Goal: Transaction & Acquisition: Purchase product/service

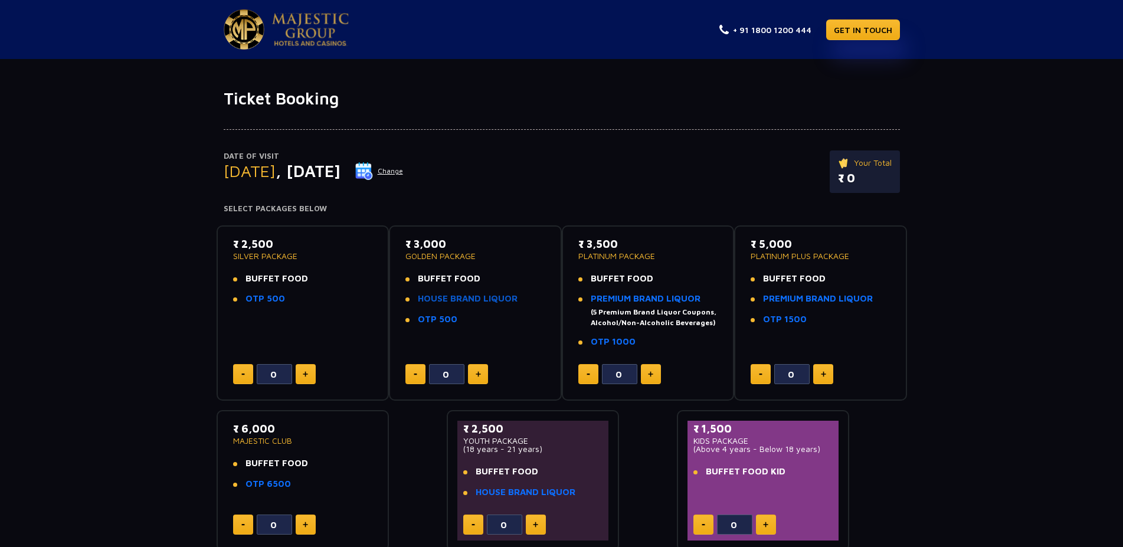
click at [450, 301] on link "HOUSE BRAND LIQUOR" at bounding box center [468, 298] width 100 height 10
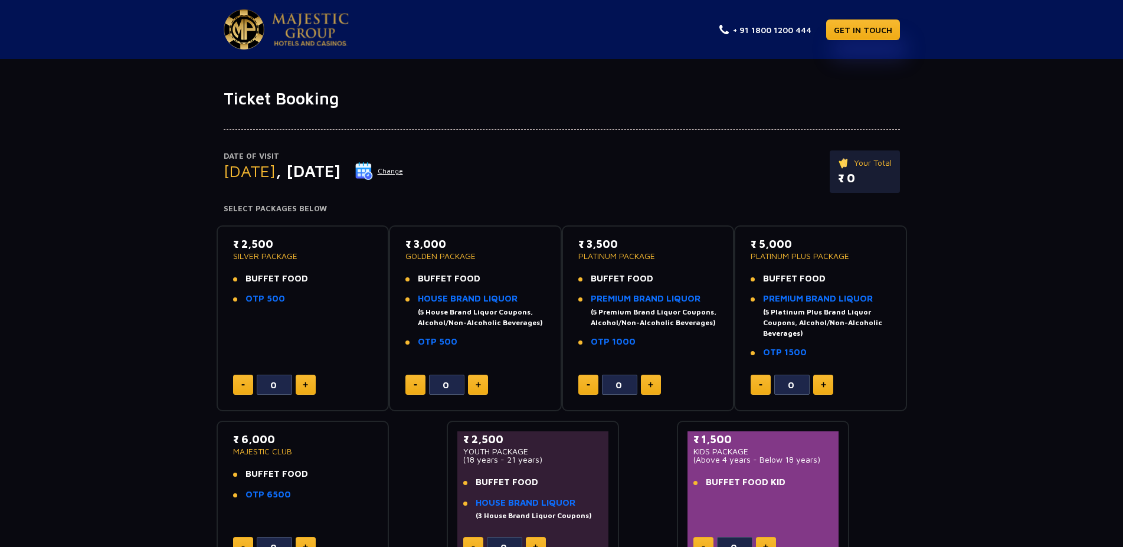
type input "1"
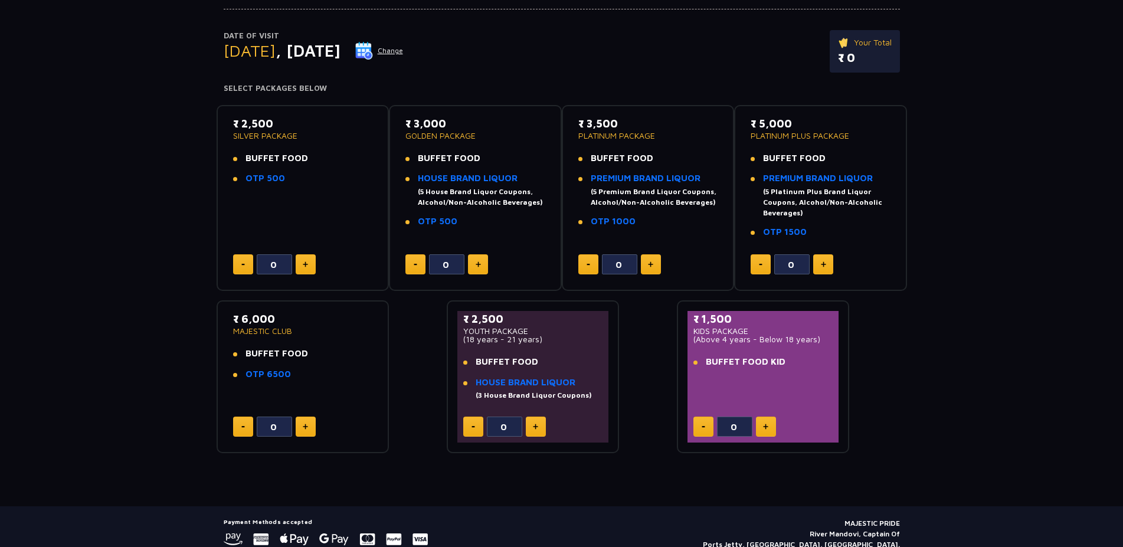
click at [311, 261] on button at bounding box center [306, 264] width 20 height 20
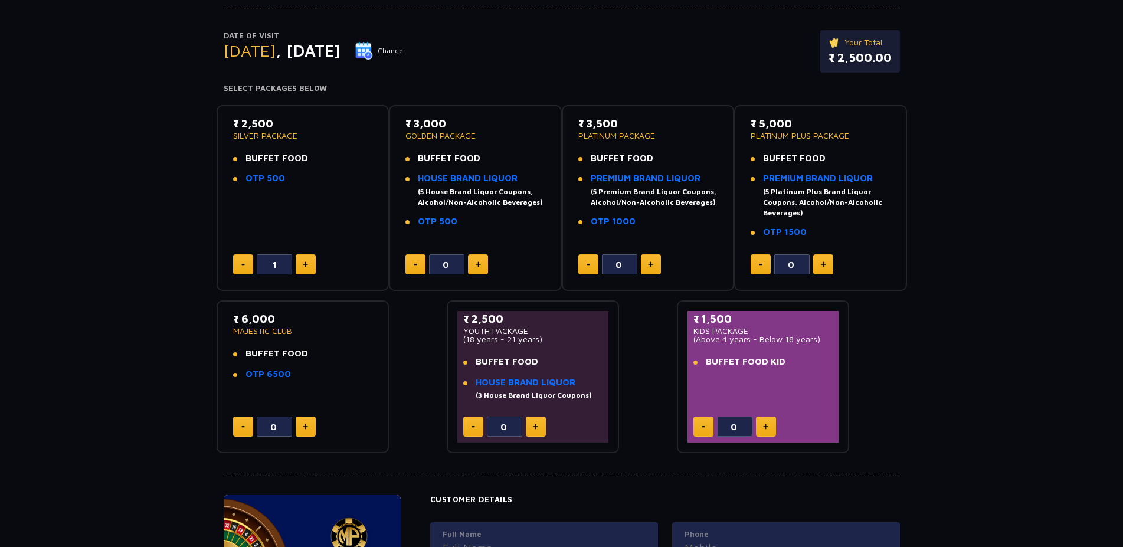
click at [238, 259] on button at bounding box center [243, 264] width 20 height 20
type input "0"
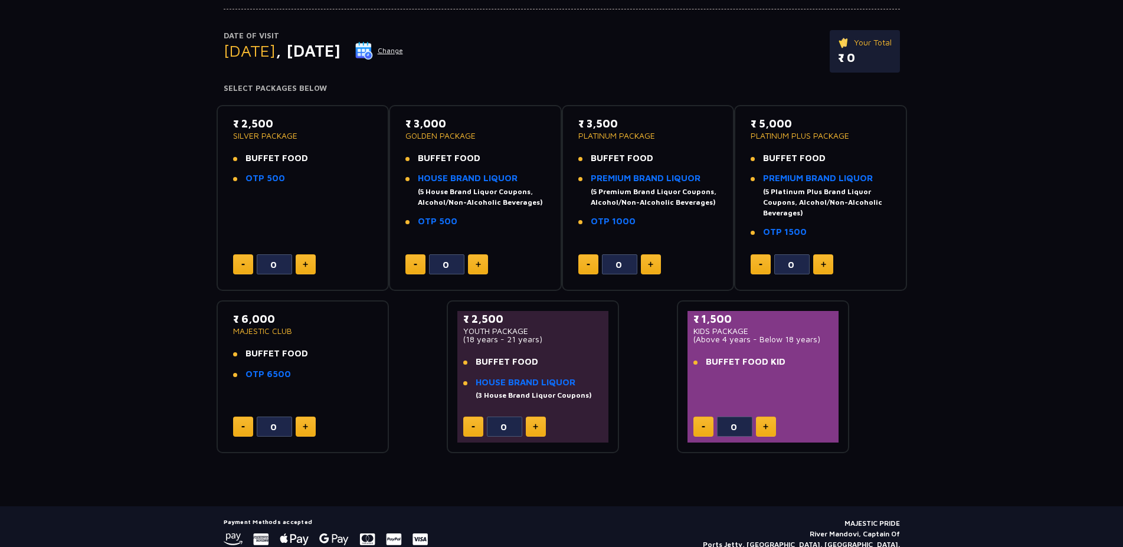
click at [540, 425] on button at bounding box center [536, 426] width 20 height 20
type input "1"
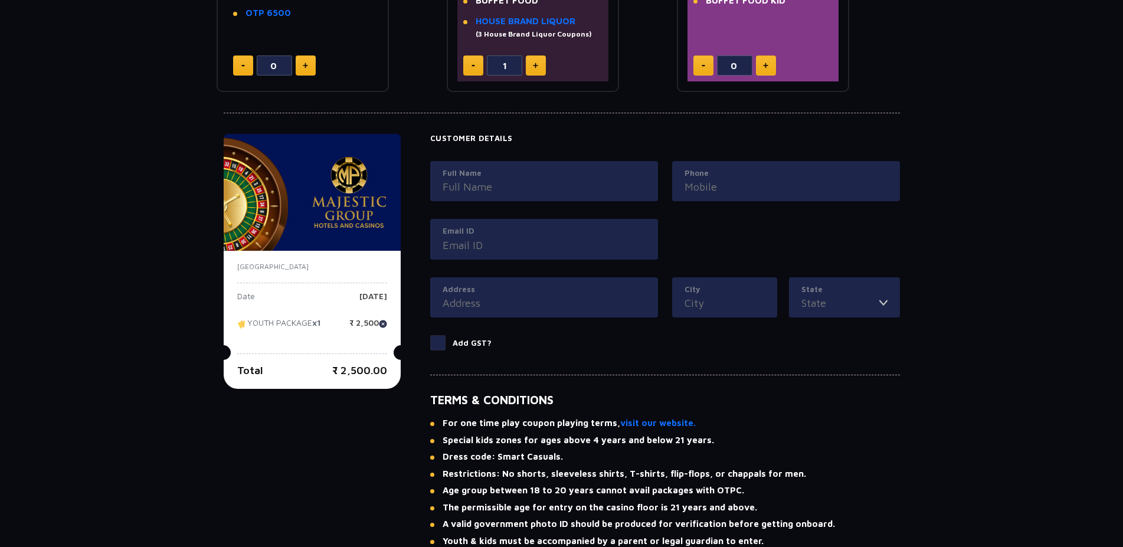
scroll to position [662, 0]
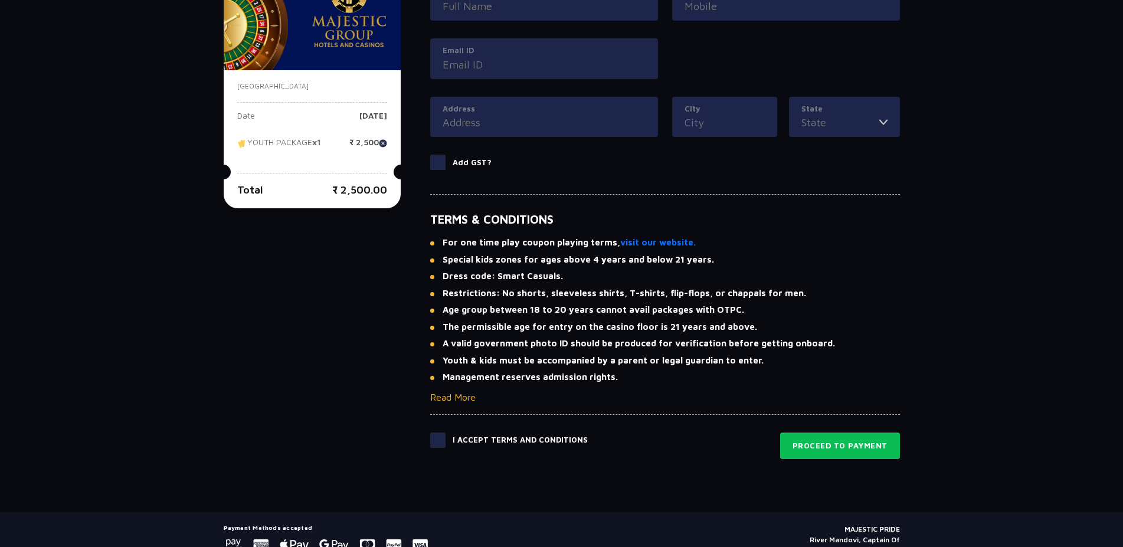
click at [469, 398] on button "Read More" at bounding box center [452, 397] width 45 height 14
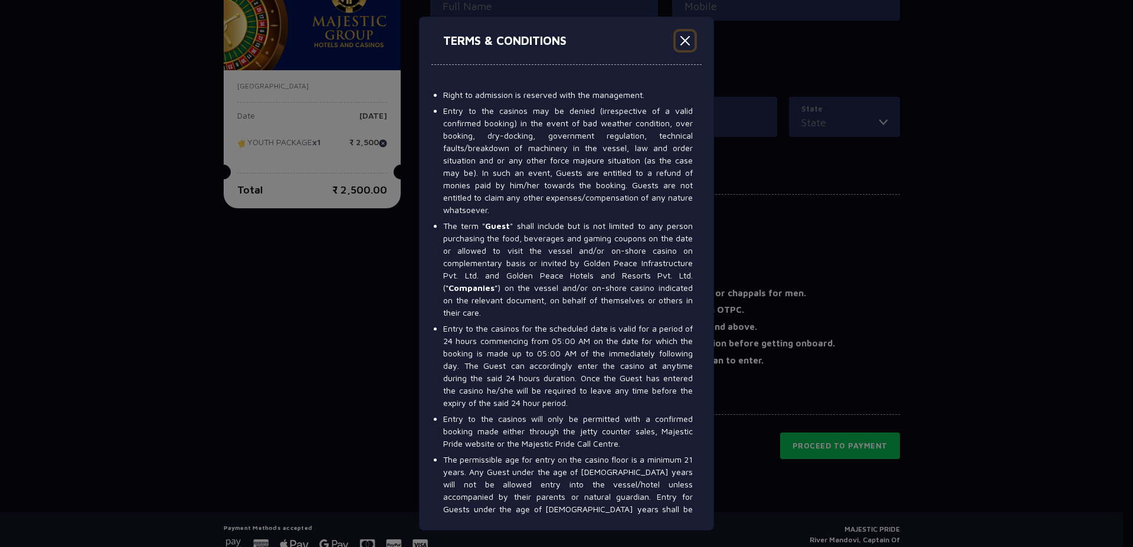
click at [687, 44] on button "Close" at bounding box center [684, 40] width 19 height 19
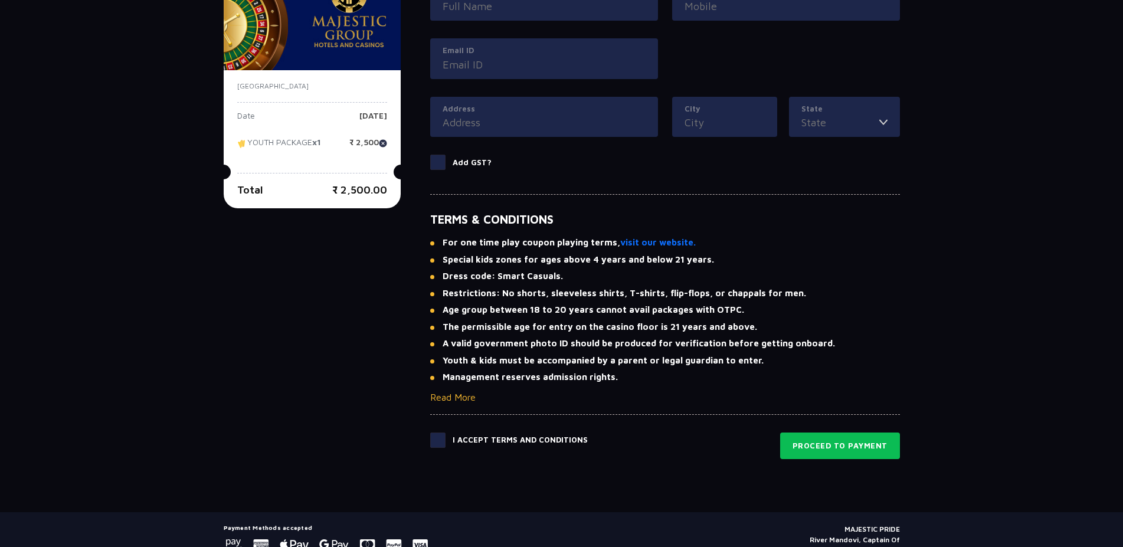
drag, startPoint x: 436, startPoint y: 444, endPoint x: 468, endPoint y: 447, distance: 32.0
click at [436, 445] on span at bounding box center [437, 439] width 15 height 15
click at [0, 0] on input "checkbox" at bounding box center [0, 0] width 0 height 0
click at [797, 440] on button "Proceed to Payment" at bounding box center [840, 445] width 120 height 27
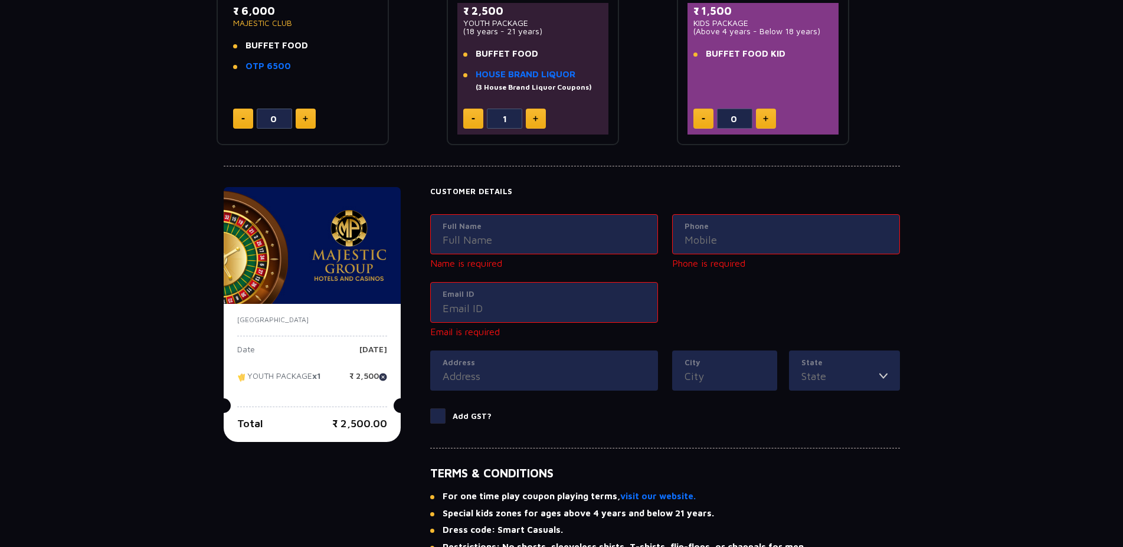
scroll to position [402, 0]
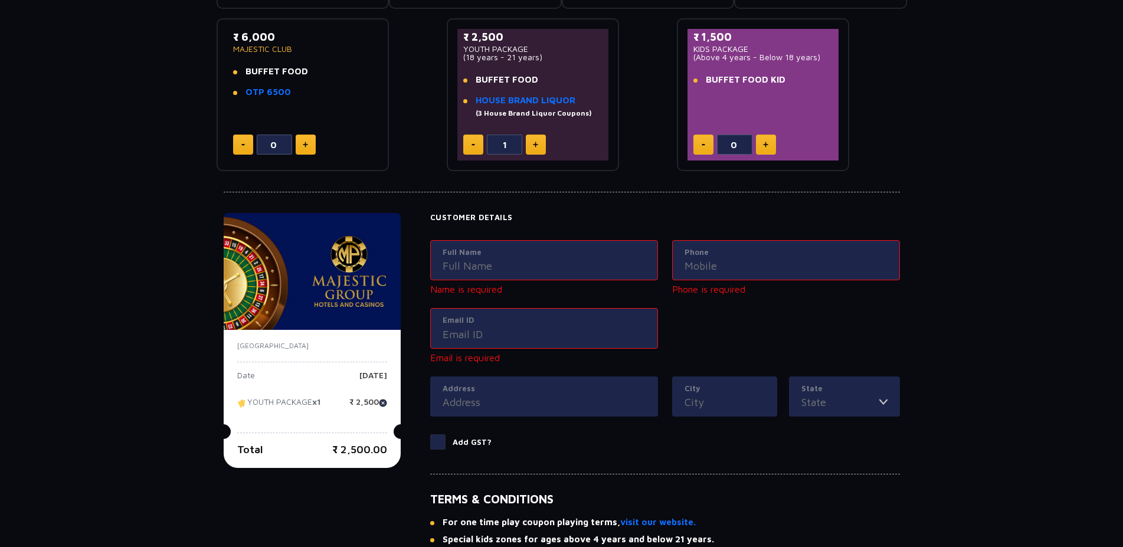
click at [462, 267] on input "Full Name" at bounding box center [543, 266] width 203 height 16
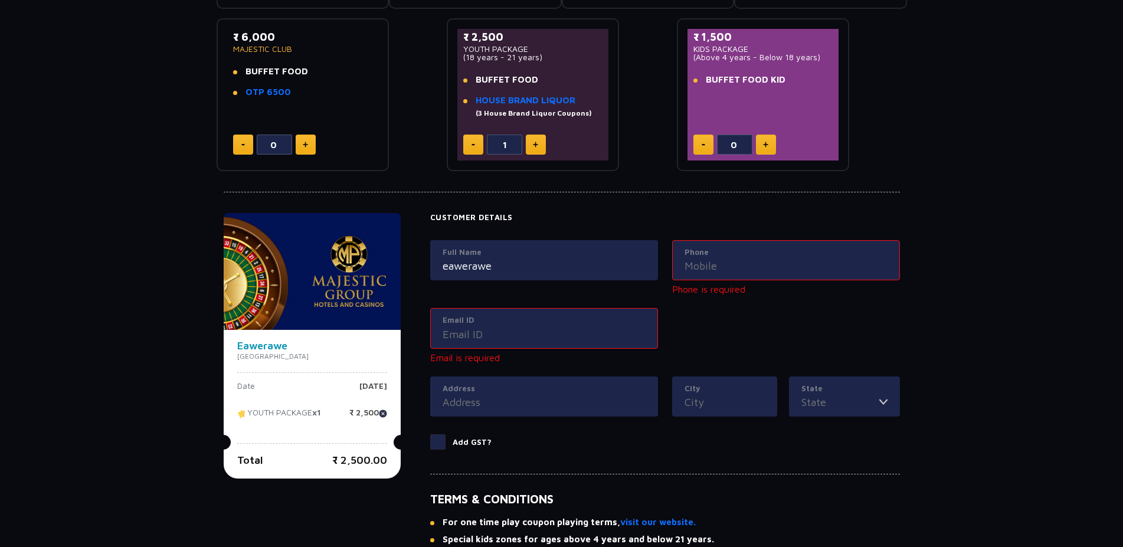
type input "eawerawe"
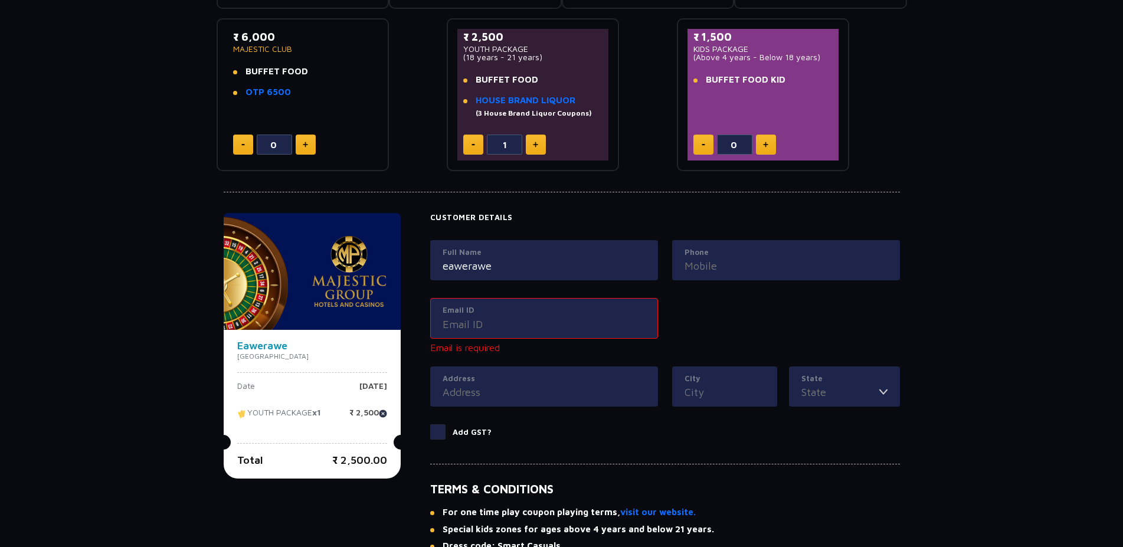
click at [703, 270] on input "Phone" at bounding box center [785, 266] width 203 height 16
type input "4561122255"
click at [527, 323] on input "Email ID" at bounding box center [543, 324] width 203 height 16
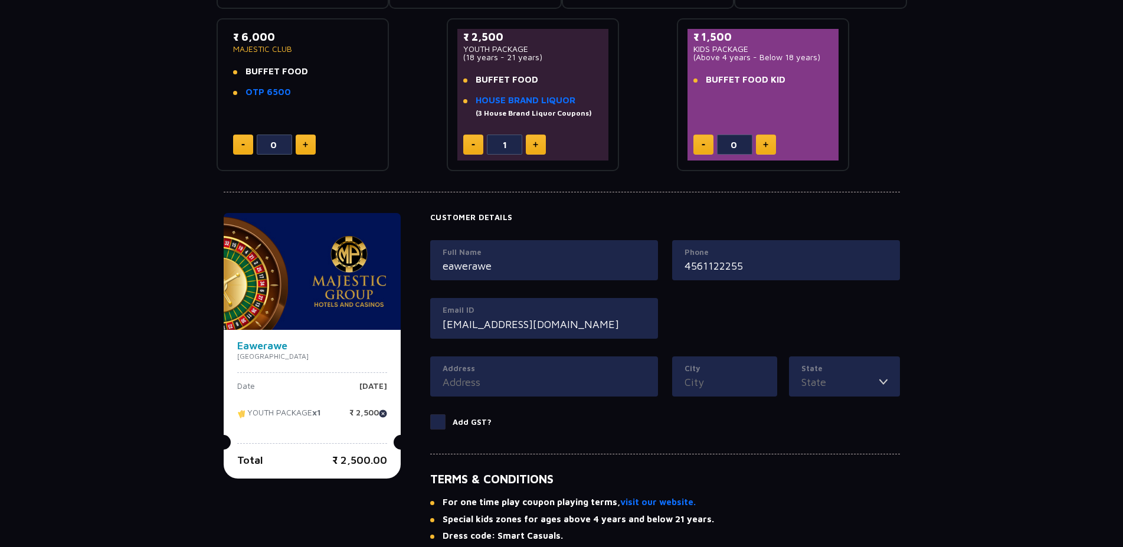
type input "[EMAIL_ADDRESS][DOMAIN_NAME]"
click at [537, 385] on input "Address" at bounding box center [543, 382] width 203 height 16
type input "fdzfzdf"
click at [697, 383] on input "City" at bounding box center [724, 382] width 80 height 16
type input "porvorim"
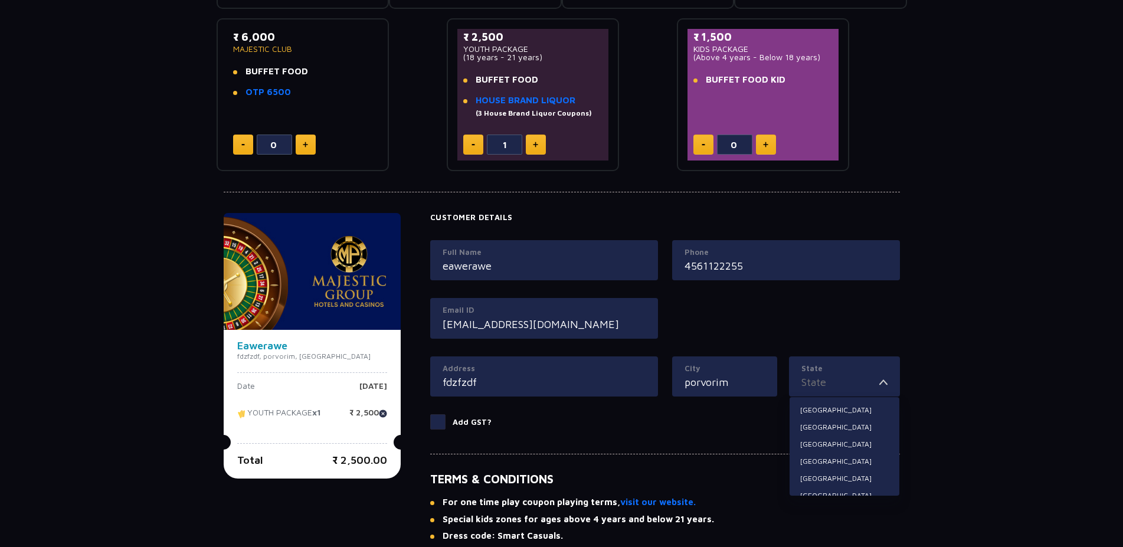
click at [827, 384] on input "State" at bounding box center [840, 382] width 78 height 16
click at [810, 435] on li "[GEOGRAPHIC_DATA]" at bounding box center [844, 431] width 110 height 15
type input "[GEOGRAPHIC_DATA]"
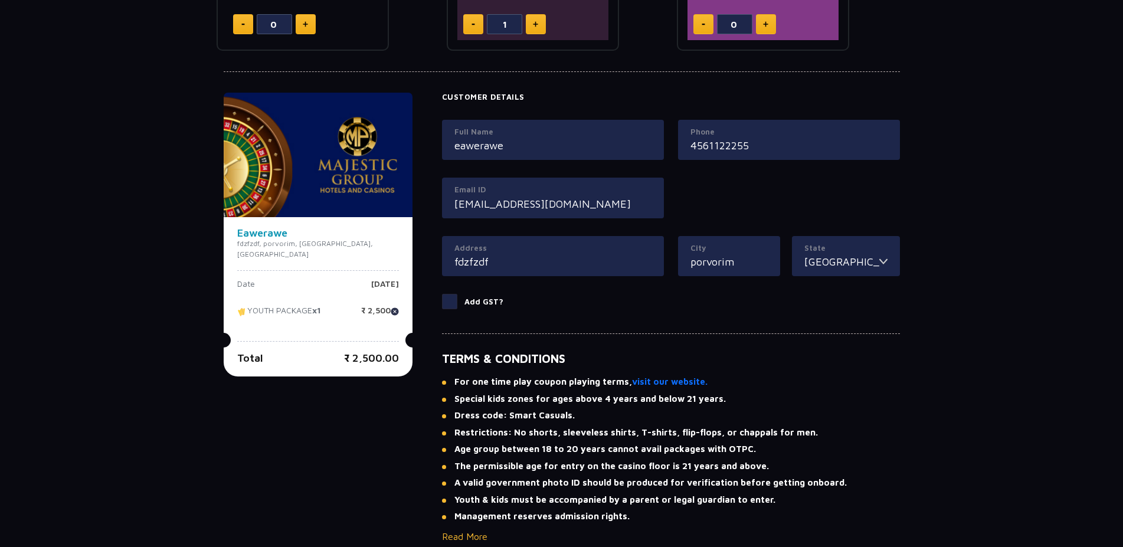
scroll to position [716, 0]
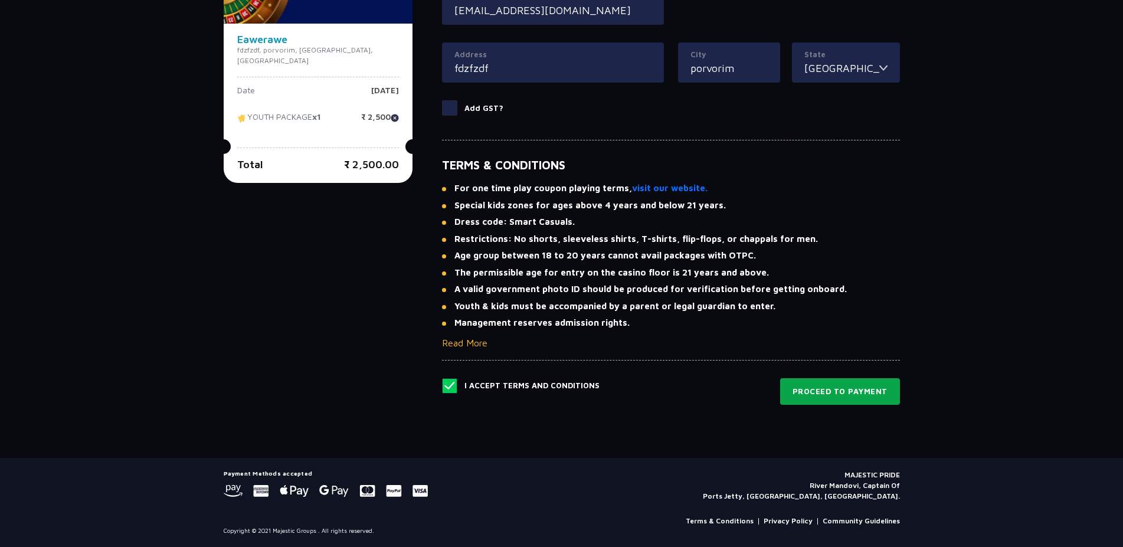
click at [836, 399] on button "Proceed to Payment" at bounding box center [840, 391] width 120 height 27
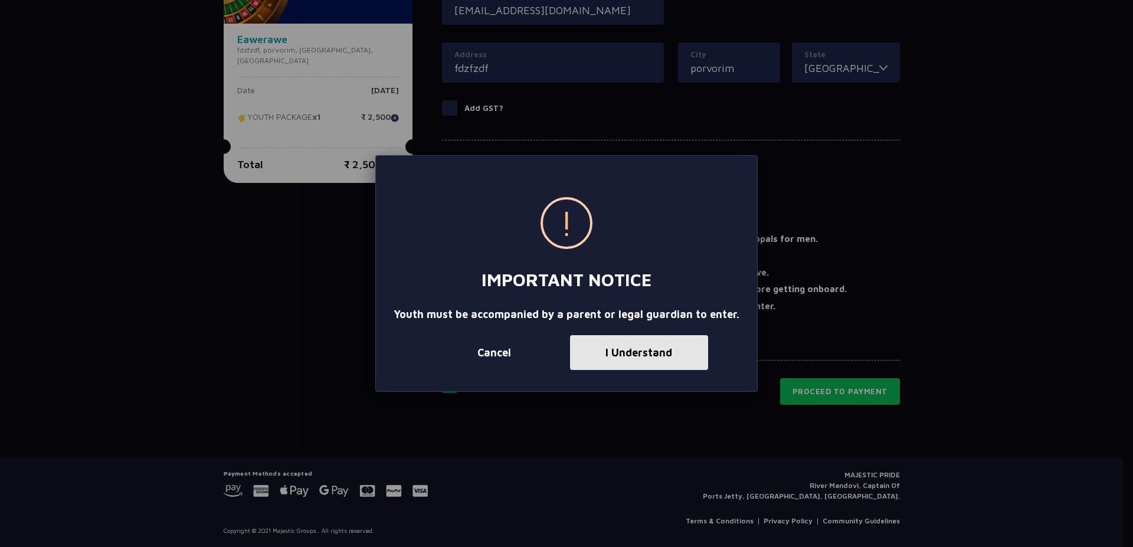
click at [642, 355] on button "I Understand" at bounding box center [639, 352] width 138 height 35
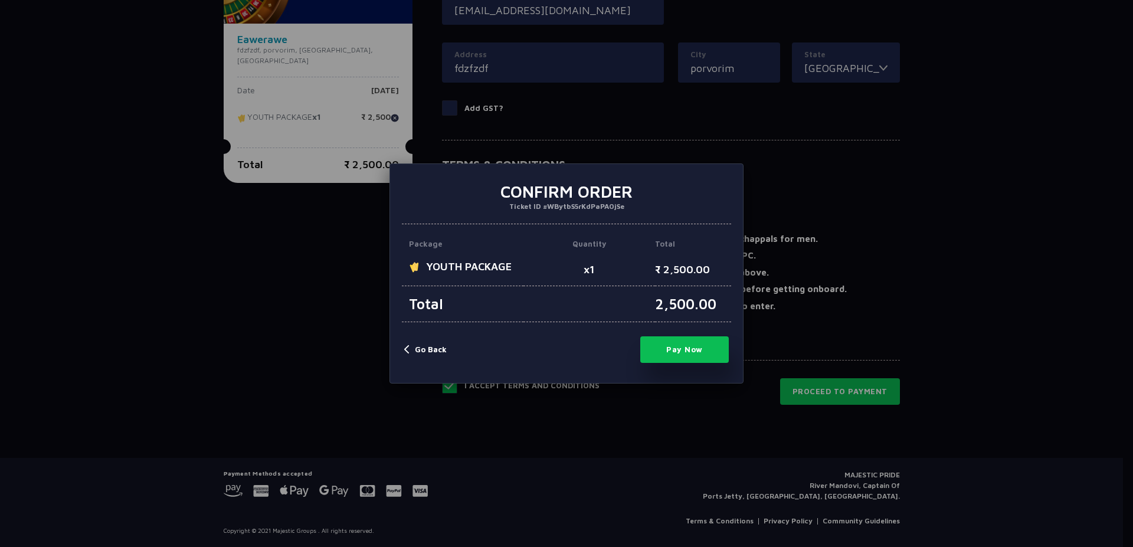
click at [433, 347] on button "Go Back" at bounding box center [425, 350] width 42 height 12
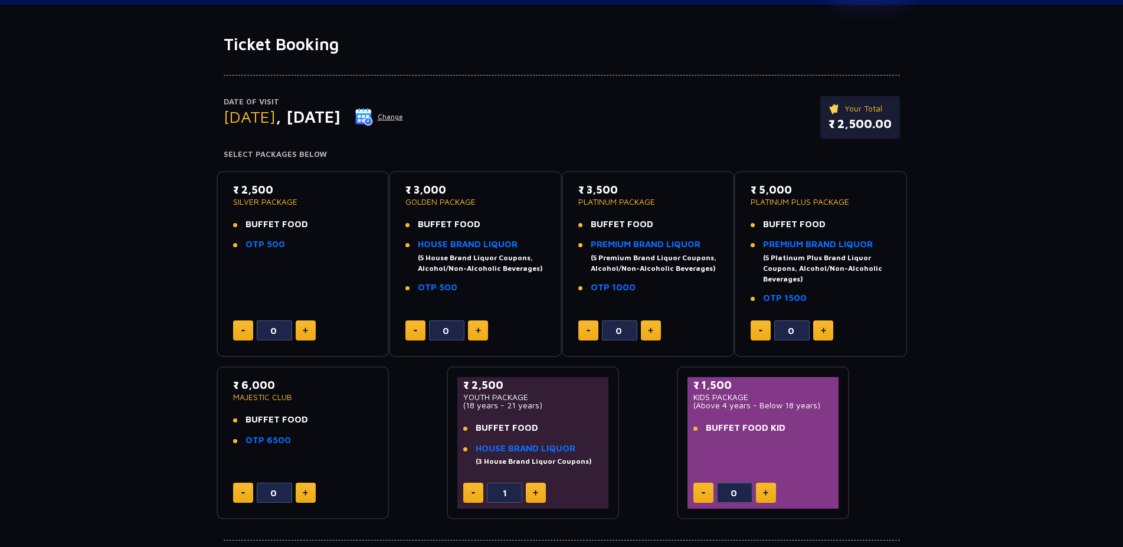
scroll to position [0, 0]
